Goal: Information Seeking & Learning: Understand process/instructions

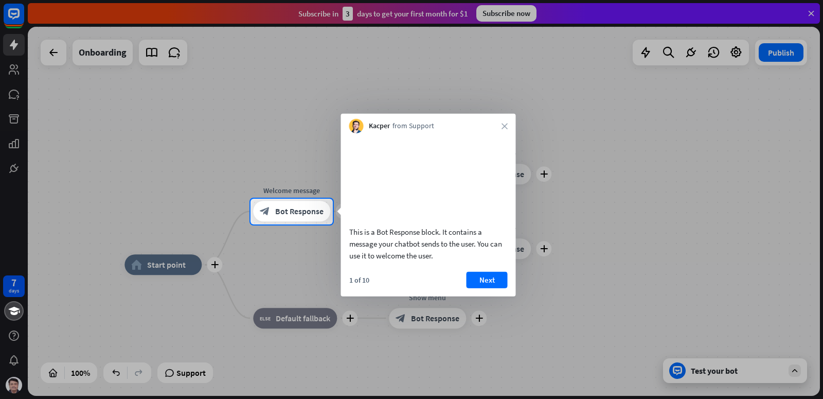
click at [430, 215] on video at bounding box center [428, 177] width 158 height 79
click at [508, 127] on div "Kacper from Support close" at bounding box center [428, 124] width 175 height 20
click at [503, 126] on icon "close" at bounding box center [505, 126] width 6 height 6
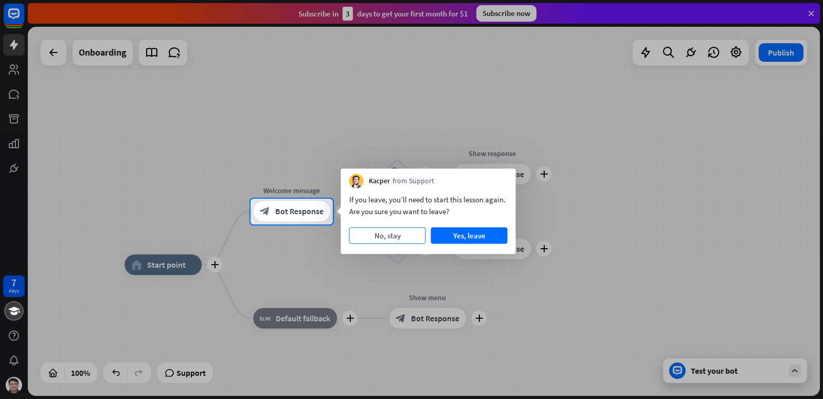
click at [380, 238] on button "No, stay" at bounding box center [387, 235] width 77 height 16
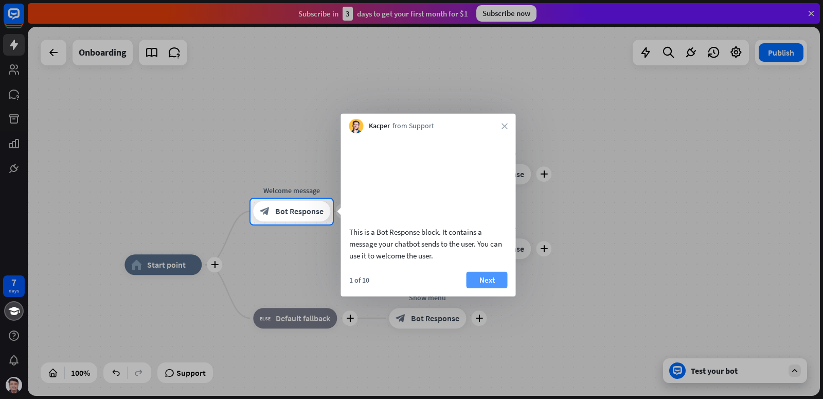
click at [476, 288] on button "Next" at bounding box center [487, 279] width 41 height 16
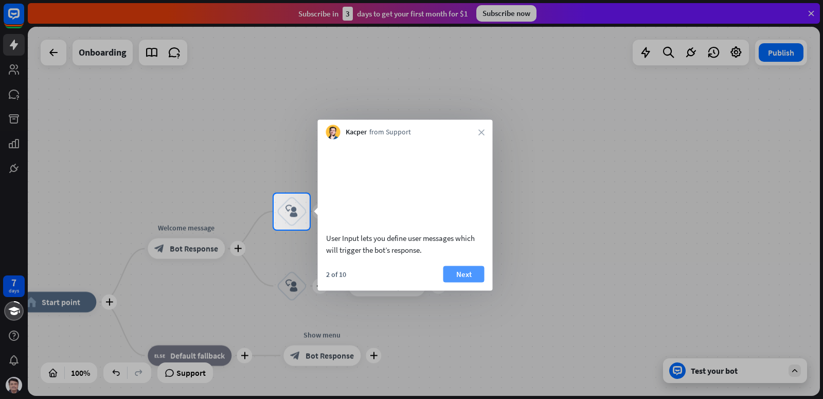
click at [454, 282] on button "Next" at bounding box center [463, 273] width 41 height 16
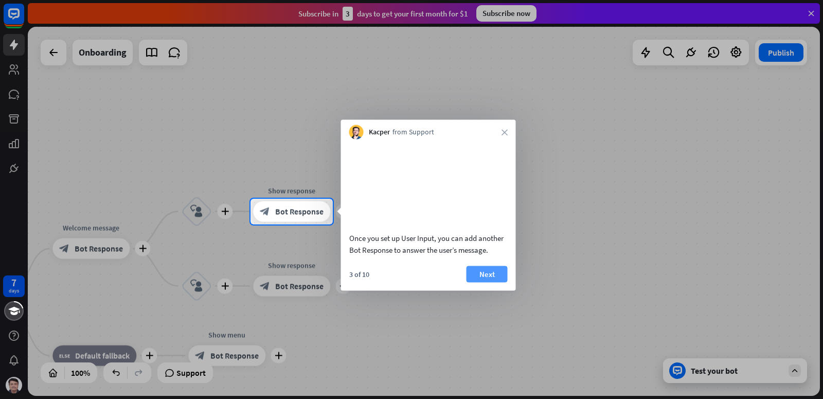
click at [485, 282] on button "Next" at bounding box center [487, 273] width 41 height 16
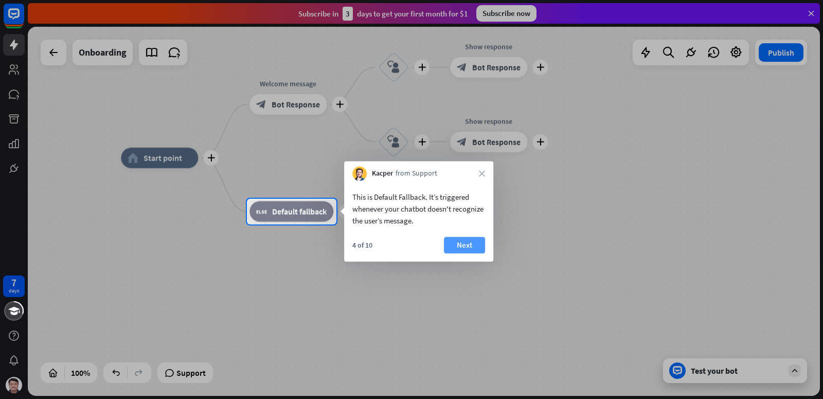
click at [459, 242] on button "Next" at bounding box center [464, 245] width 41 height 16
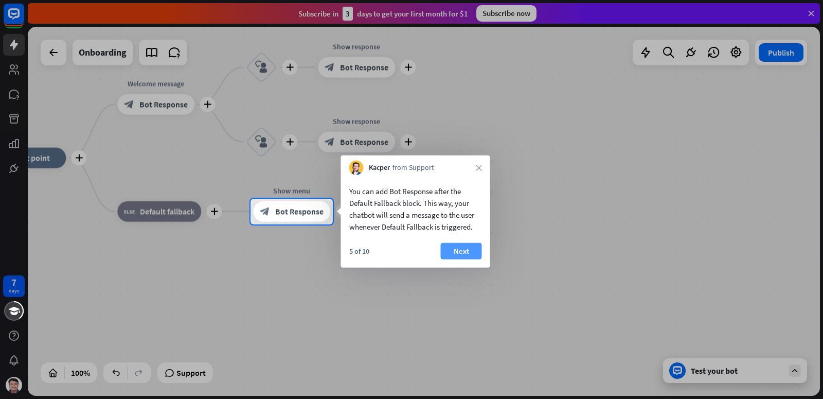
click at [454, 248] on button "Next" at bounding box center [461, 251] width 41 height 16
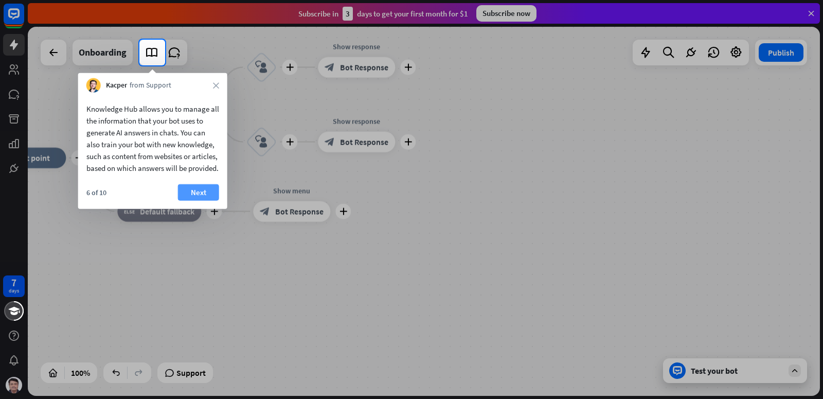
click at [207, 198] on button "Next" at bounding box center [198, 192] width 41 height 16
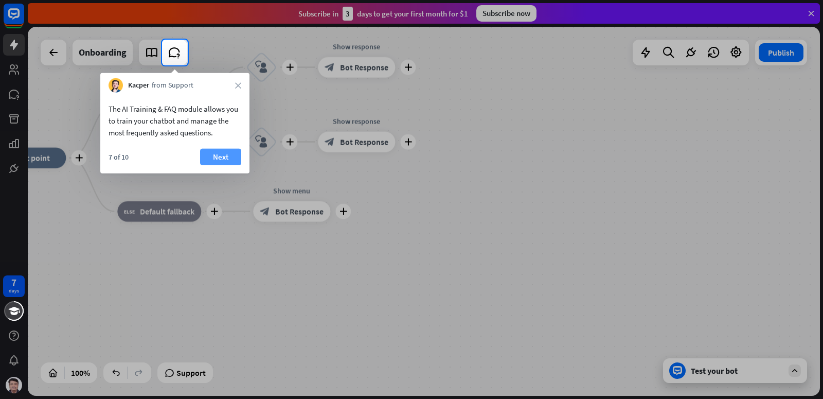
click at [213, 159] on button "Next" at bounding box center [220, 157] width 41 height 16
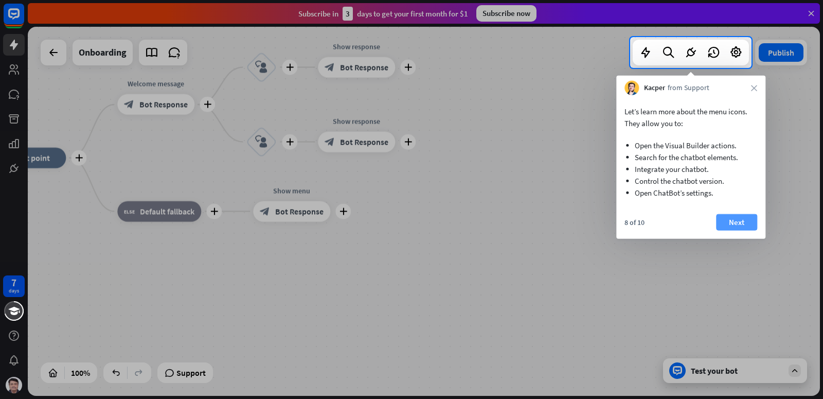
click at [737, 224] on button "Next" at bounding box center [736, 222] width 41 height 16
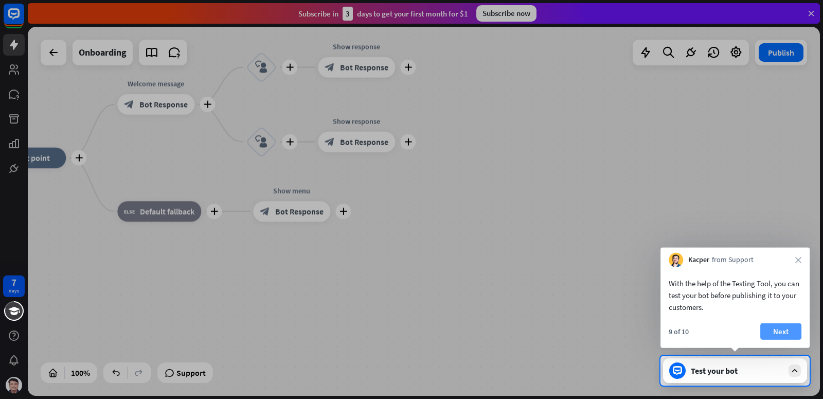
click at [778, 334] on button "Next" at bounding box center [780, 331] width 41 height 16
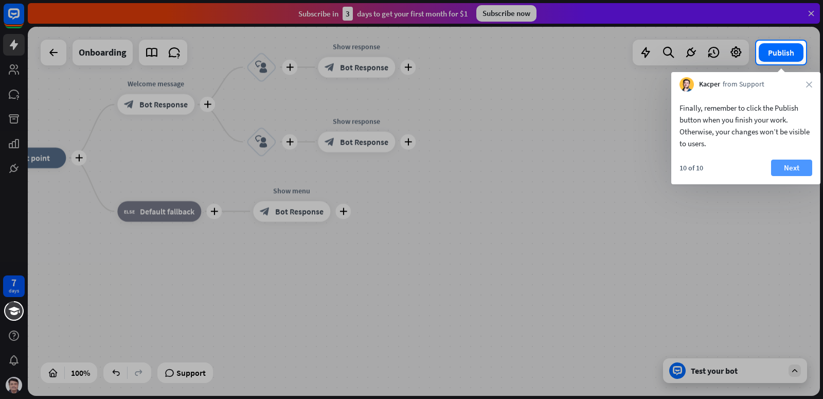
click at [789, 166] on button "Next" at bounding box center [791, 167] width 41 height 16
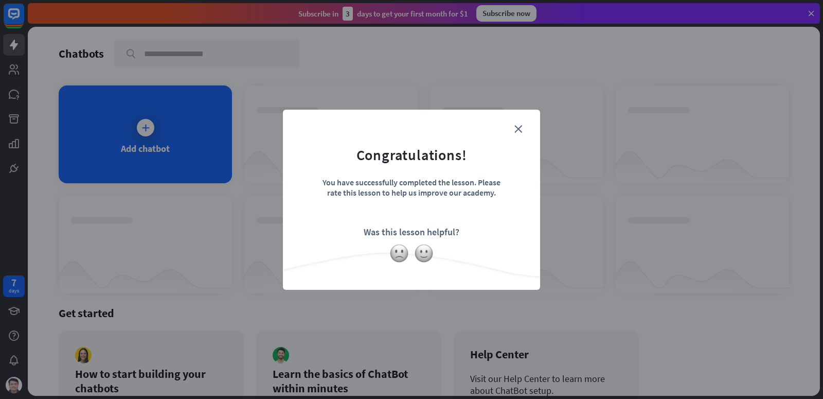
click at [264, 220] on div "close Congratulations! You have successfully completed the lesson. Please rate …" at bounding box center [411, 199] width 823 height 399
click at [423, 254] on img at bounding box center [424, 253] width 20 height 20
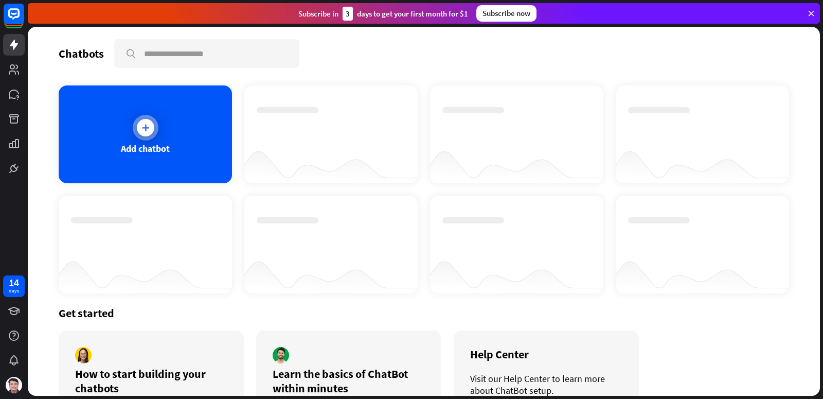
click at [151, 130] on div at bounding box center [145, 127] width 17 height 17
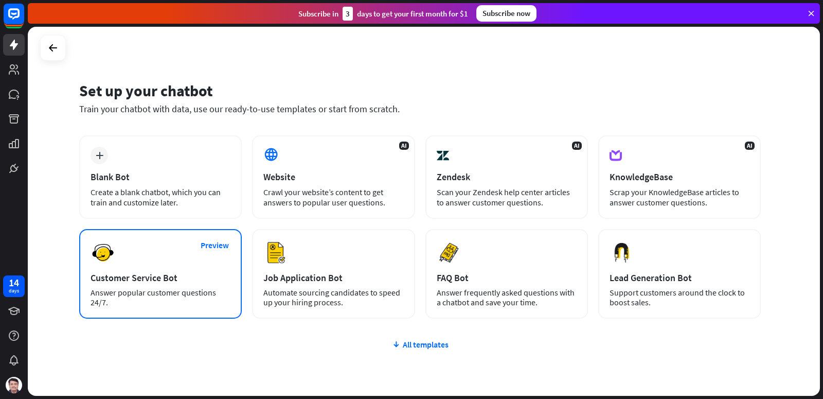
click at [171, 269] on div "Preview Customer Service Bot Answer popular customer questions 24/7." at bounding box center [160, 274] width 163 height 90
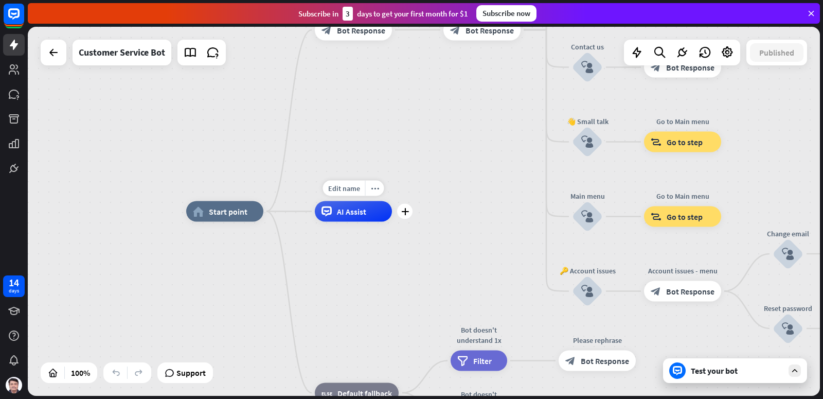
click at [359, 219] on div "AI Assist" at bounding box center [353, 211] width 77 height 21
click at [112, 221] on div "home_2 Start point Welcome message block_bot_response Bot Response 🔙 Main menu …" at bounding box center [424, 211] width 792 height 369
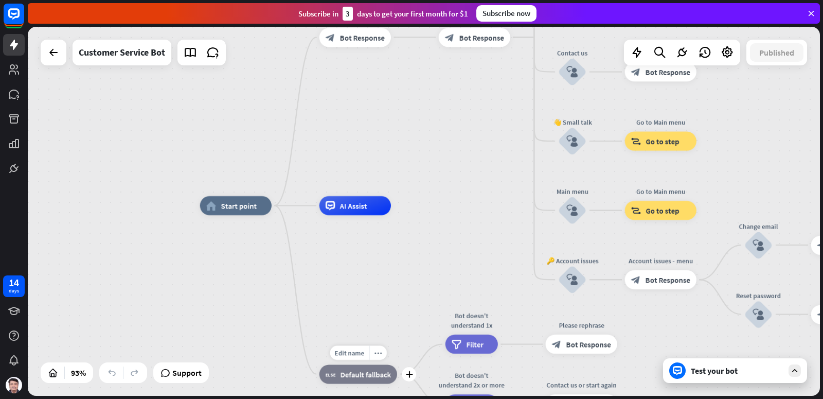
click at [354, 383] on div "Edit name more_horiz plus block_fallback Default fallback" at bounding box center [358, 373] width 78 height 19
click at [354, 382] on div "block_fallback Default fallback" at bounding box center [358, 373] width 78 height 19
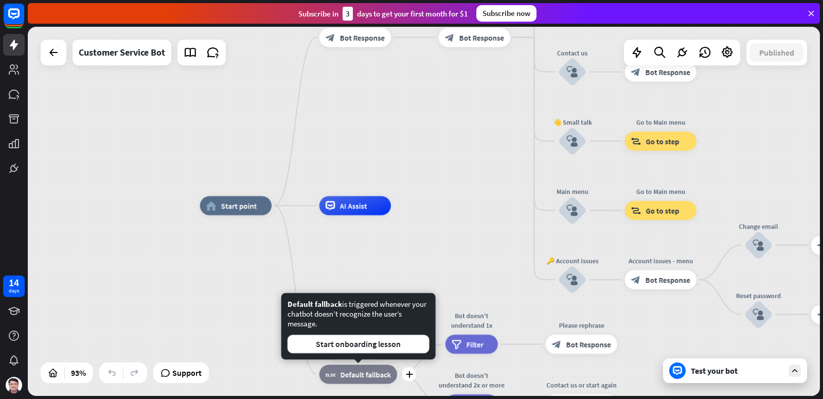
drag, startPoint x: 354, startPoint y: 382, endPoint x: 254, endPoint y: 374, distance: 100.6
click at [351, 380] on div "block_fallback Default fallback" at bounding box center [358, 373] width 78 height 19
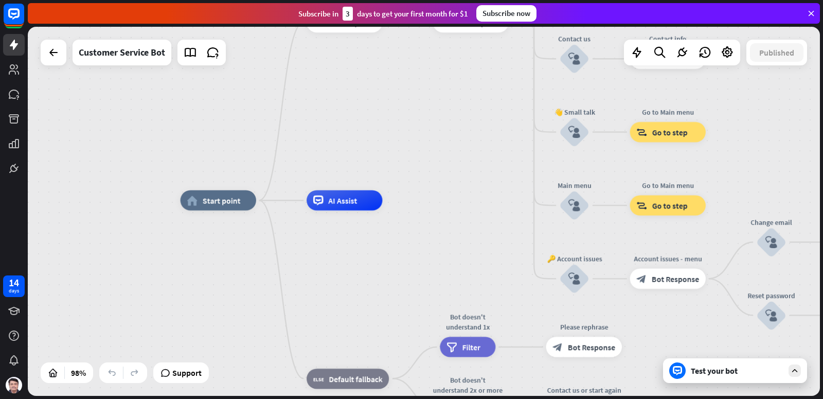
click at [730, 374] on div "Test your bot" at bounding box center [737, 370] width 93 height 10
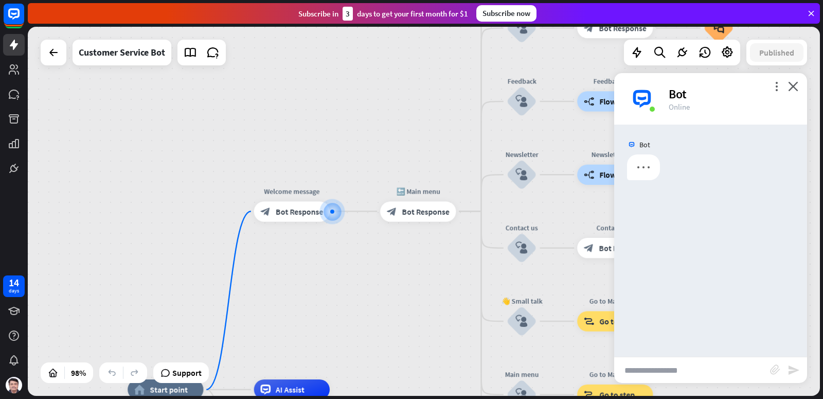
click at [682, 164] on div at bounding box center [710, 169] width 193 height 31
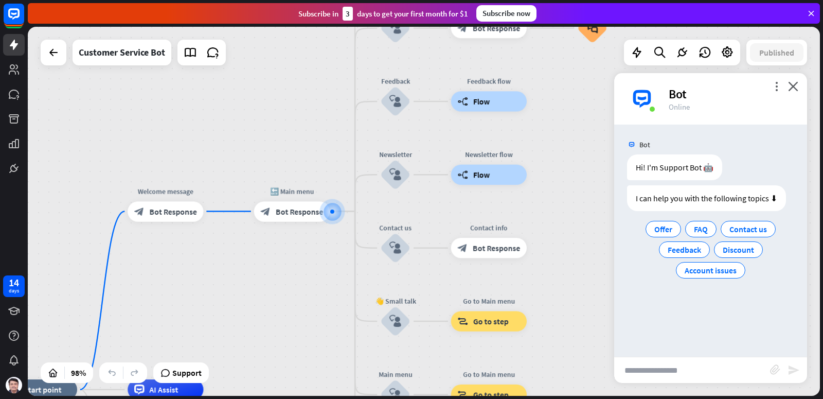
click at [795, 374] on icon "send" at bounding box center [794, 370] width 12 height 12
click at [796, 86] on icon "close" at bounding box center [793, 86] width 10 height 10
